Goal: Task Accomplishment & Management: Manage account settings

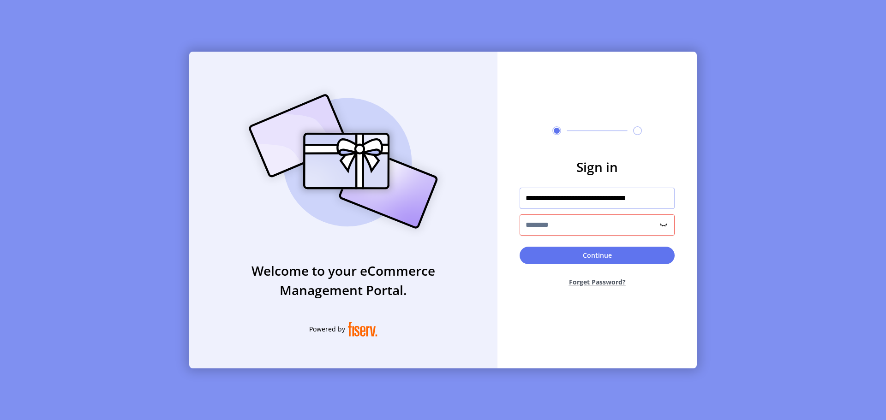
drag, startPoint x: 664, startPoint y: 198, endPoint x: 492, endPoint y: 199, distance: 172.5
click at [492, 199] on div "**********" at bounding box center [442, 210] width 507 height 317
type input "**********"
click at [531, 226] on input "text" at bounding box center [596, 224] width 155 height 21
click at [564, 200] on input "text" at bounding box center [596, 198] width 155 height 21
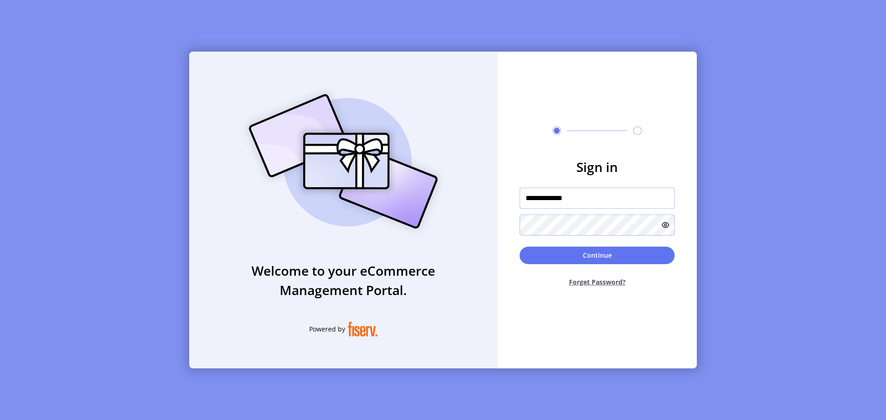
type input "**********"
click at [610, 283] on button "Forget Password?" at bounding box center [596, 282] width 155 height 24
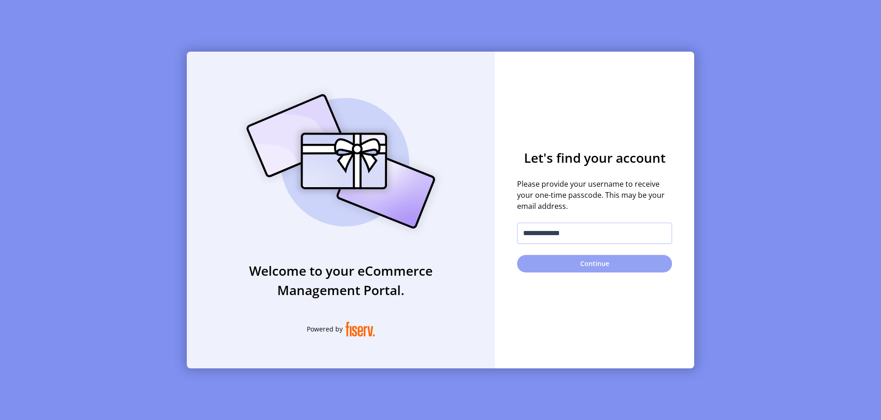
click at [585, 266] on button "Continue" at bounding box center [594, 264] width 155 height 18
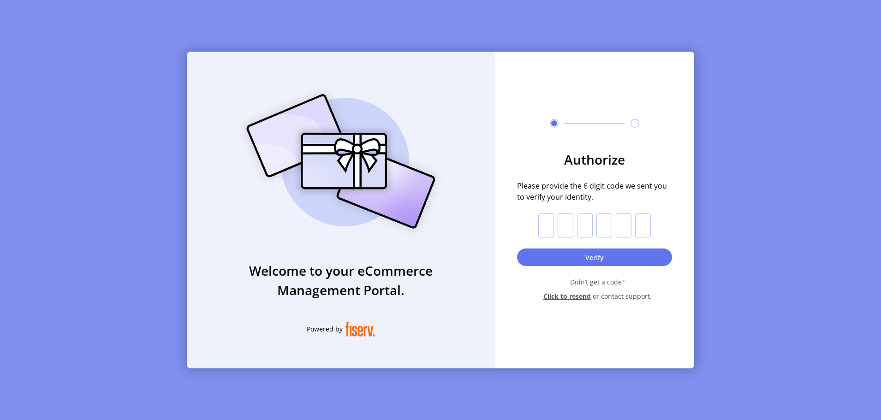
click at [563, 296] on span "Click to resend" at bounding box center [567, 297] width 48 height 10
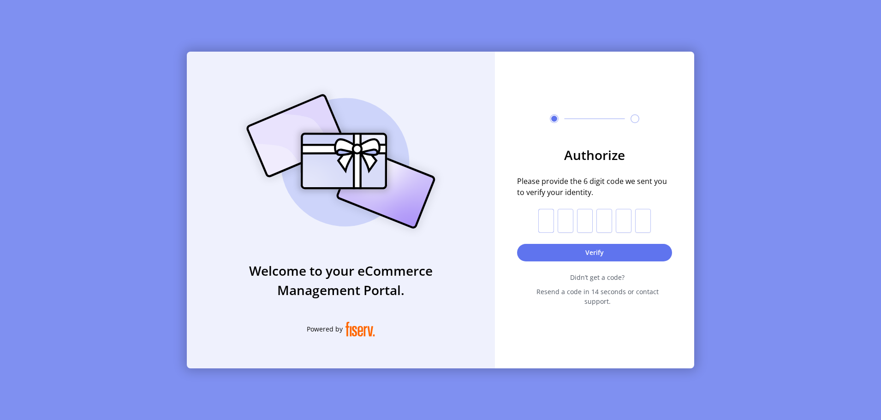
click at [549, 226] on input "text" at bounding box center [546, 221] width 16 height 24
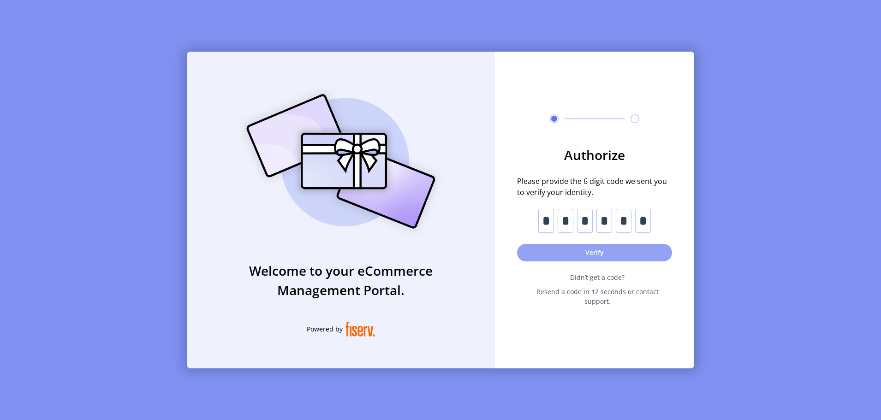
click at [604, 257] on button "Verify" at bounding box center [594, 253] width 155 height 18
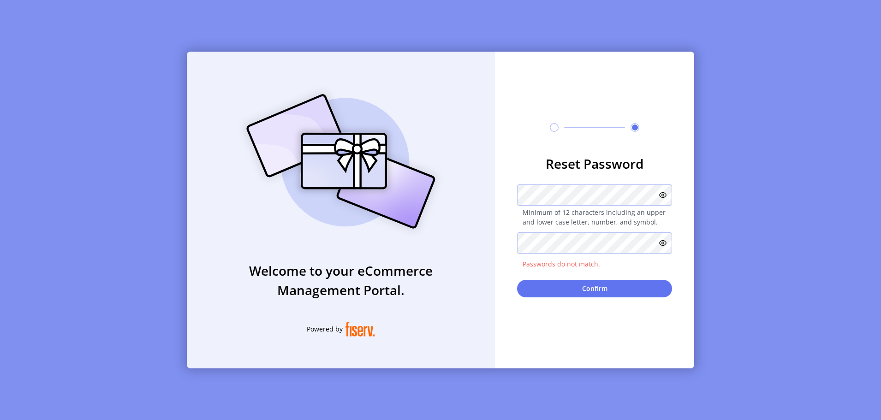
click at [665, 202] on div at bounding box center [594, 194] width 155 height 21
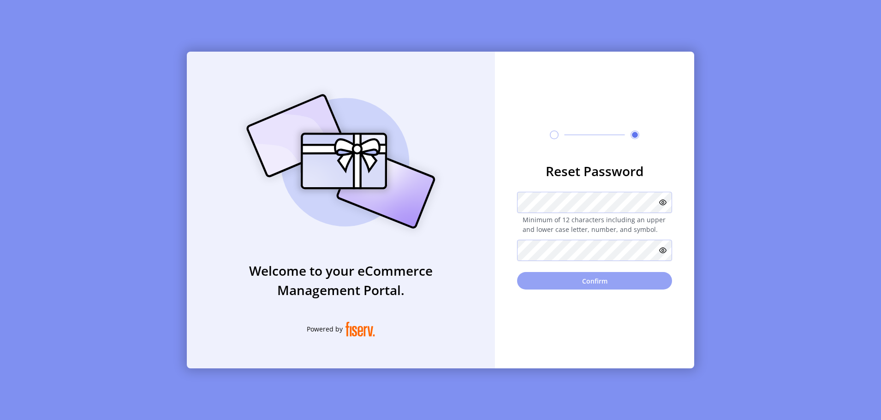
click at [585, 280] on button "Confirm" at bounding box center [594, 281] width 155 height 18
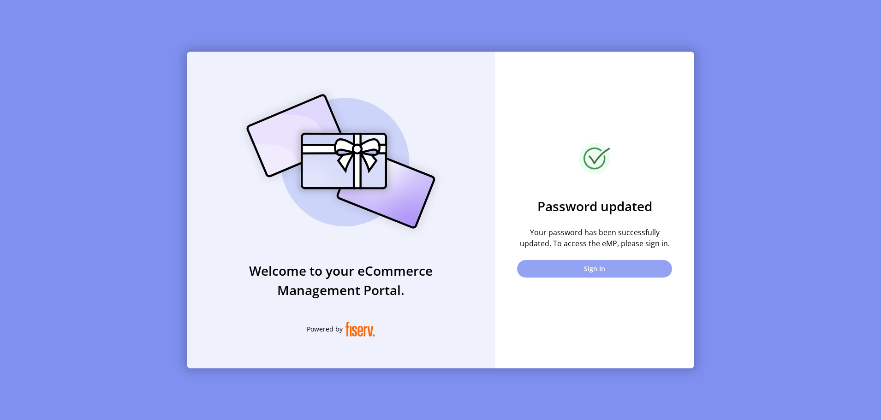
click at [608, 264] on button "Sign In" at bounding box center [594, 269] width 155 height 18
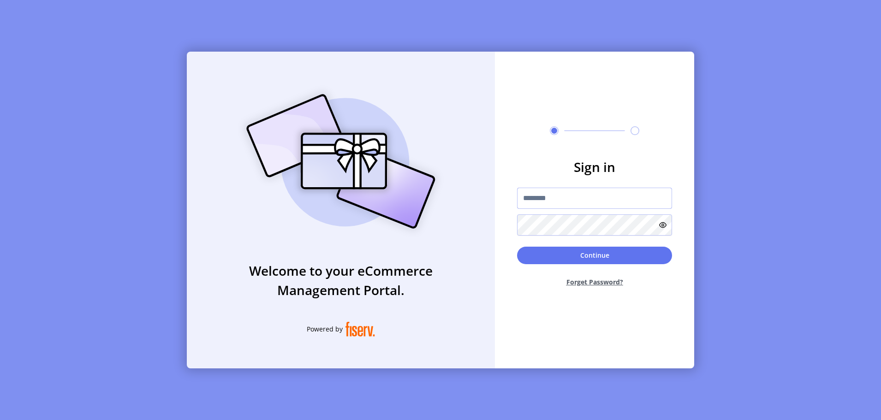
click at [592, 198] on input "text" at bounding box center [594, 198] width 155 height 21
type input "**********"
click at [580, 258] on button "Continue" at bounding box center [594, 256] width 155 height 18
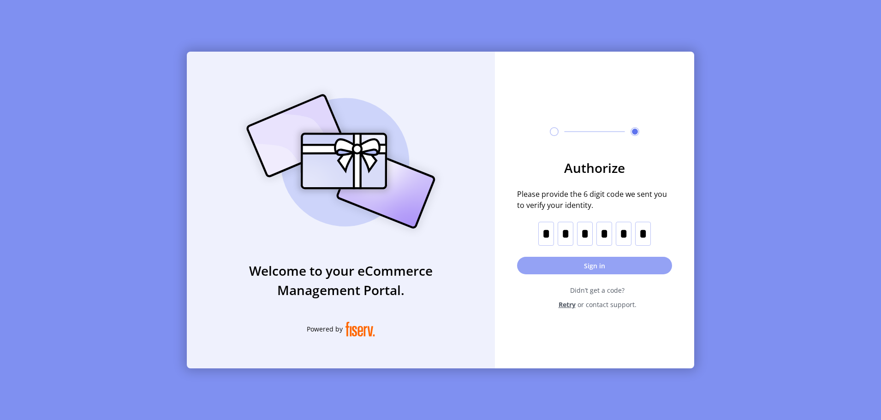
click at [605, 268] on button "Sign in" at bounding box center [594, 266] width 155 height 18
click at [567, 305] on span "Retry" at bounding box center [567, 305] width 17 height 10
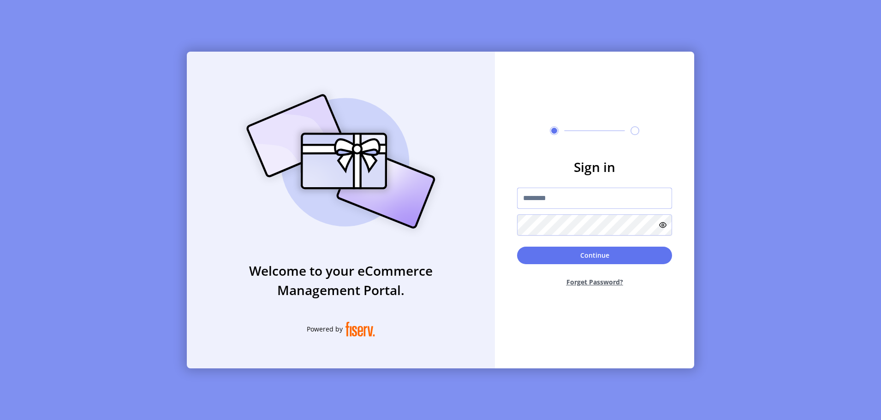
click at [582, 197] on input "text" at bounding box center [594, 198] width 155 height 21
click at [565, 201] on input "text" at bounding box center [594, 198] width 155 height 21
type input "**********"
click at [576, 255] on button "Continue" at bounding box center [594, 256] width 155 height 18
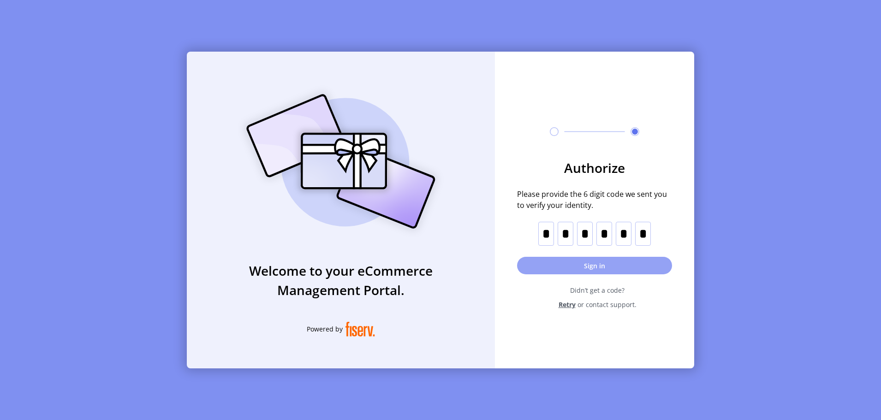
click at [588, 267] on button "Sign in" at bounding box center [594, 266] width 155 height 18
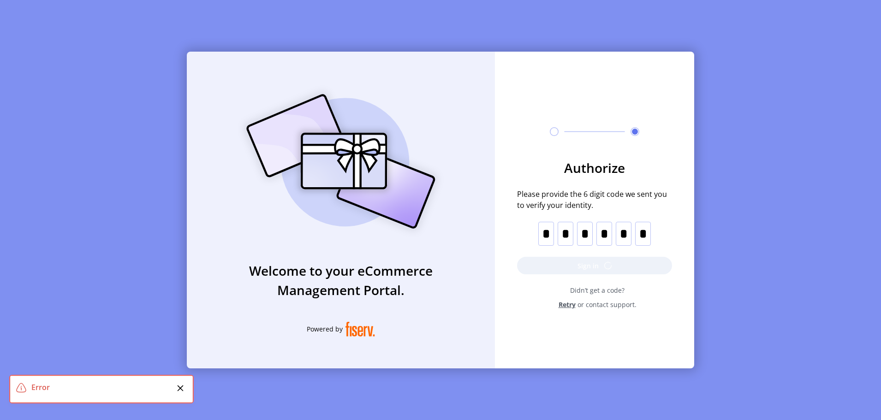
click at [24, 387] on span at bounding box center [21, 388] width 10 height 10
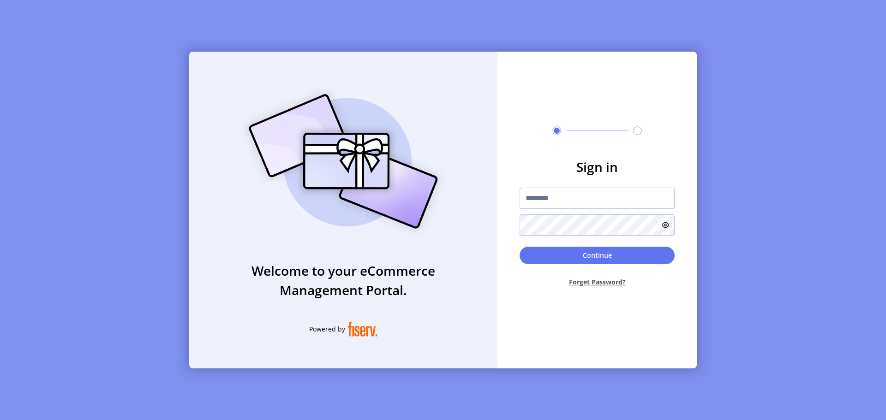
click at [556, 196] on input "text" at bounding box center [596, 198] width 155 height 21
type input "**********"
click at [563, 258] on button "Continue" at bounding box center [596, 256] width 155 height 18
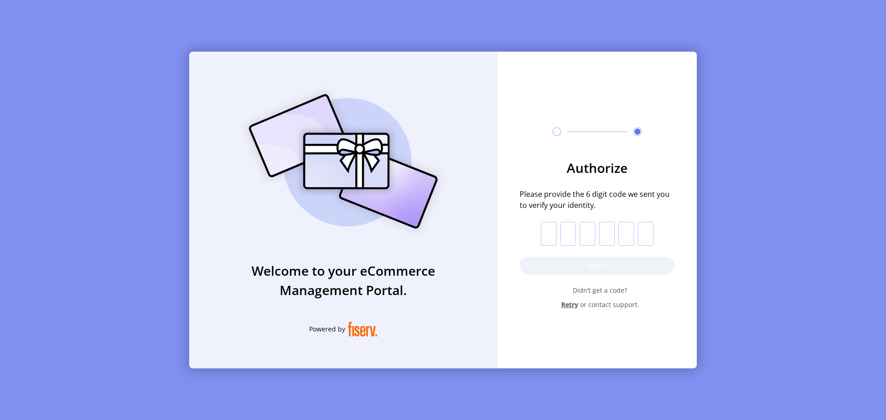
click at [553, 232] on input "text" at bounding box center [549, 234] width 16 height 24
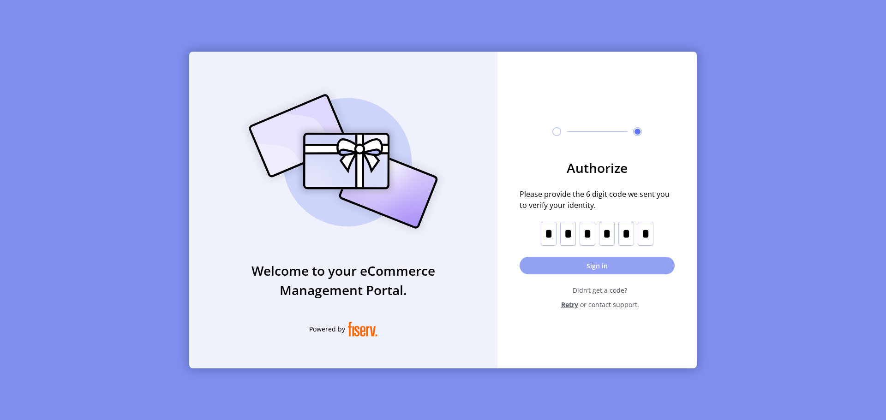
click at [589, 262] on button "Sign in" at bounding box center [596, 266] width 155 height 18
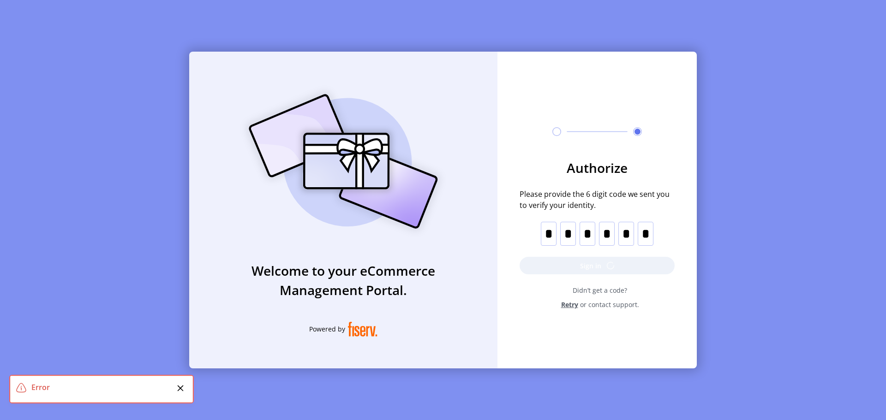
click at [18, 387] on span at bounding box center [21, 388] width 10 height 10
click at [37, 386] on div "Error" at bounding box center [102, 387] width 143 height 11
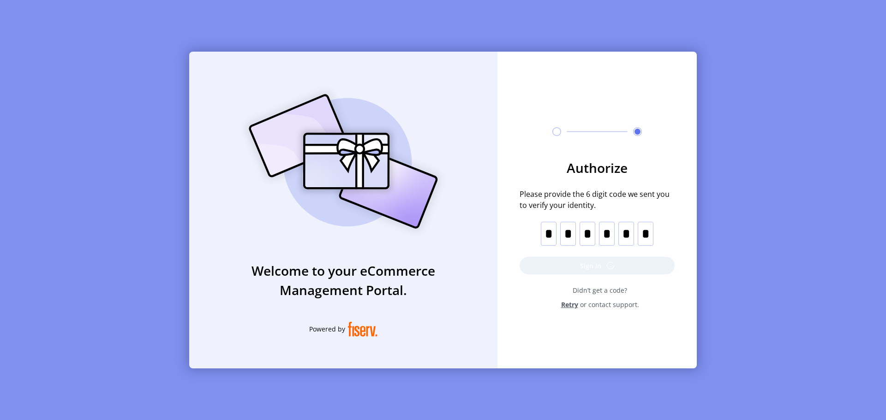
click at [571, 304] on span "Retry" at bounding box center [569, 305] width 17 height 10
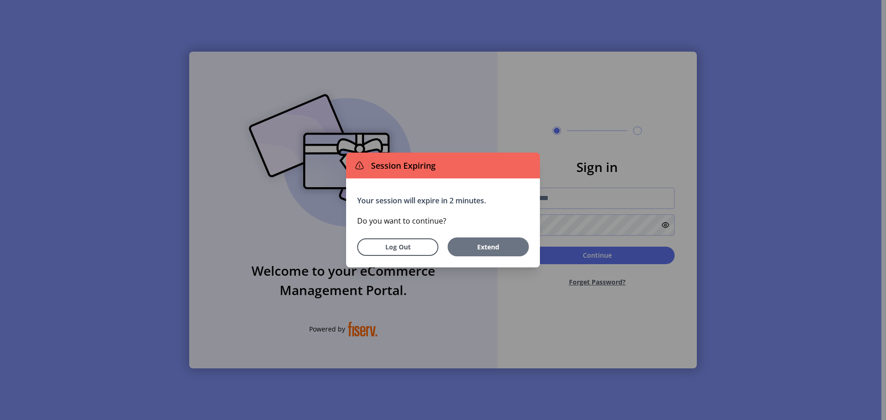
click at [489, 246] on span "Extend" at bounding box center [487, 247] width 57 height 10
